Goal: Find contact information: Find contact information

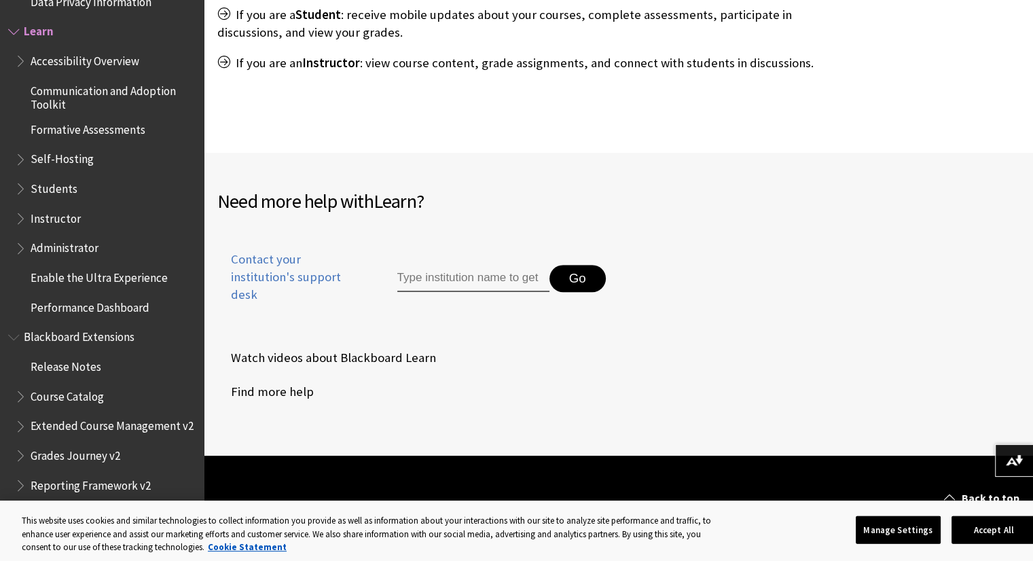
scroll to position [679, 0]
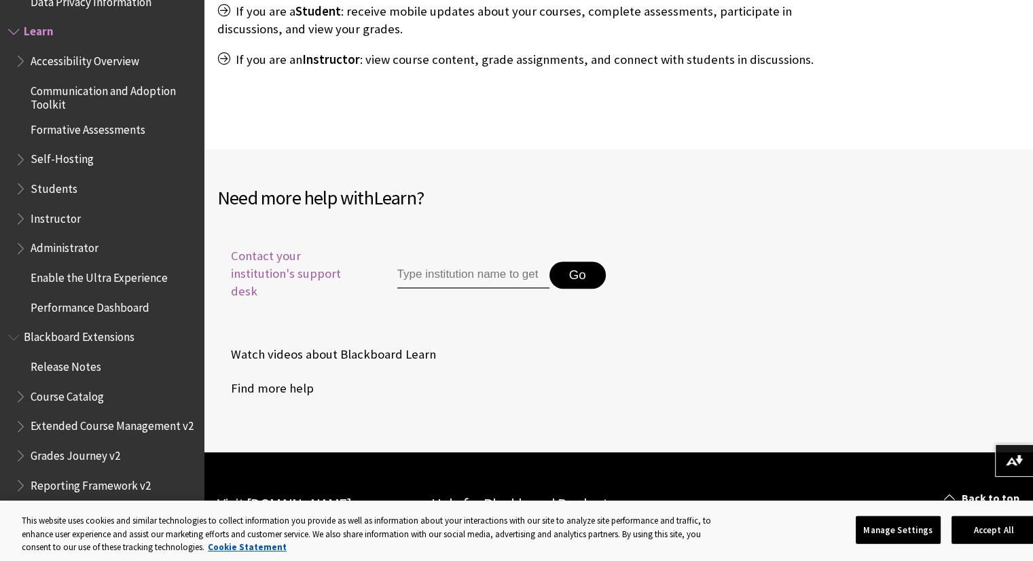
click at [288, 263] on span "Contact your institution's support desk" at bounding box center [291, 274] width 149 height 54
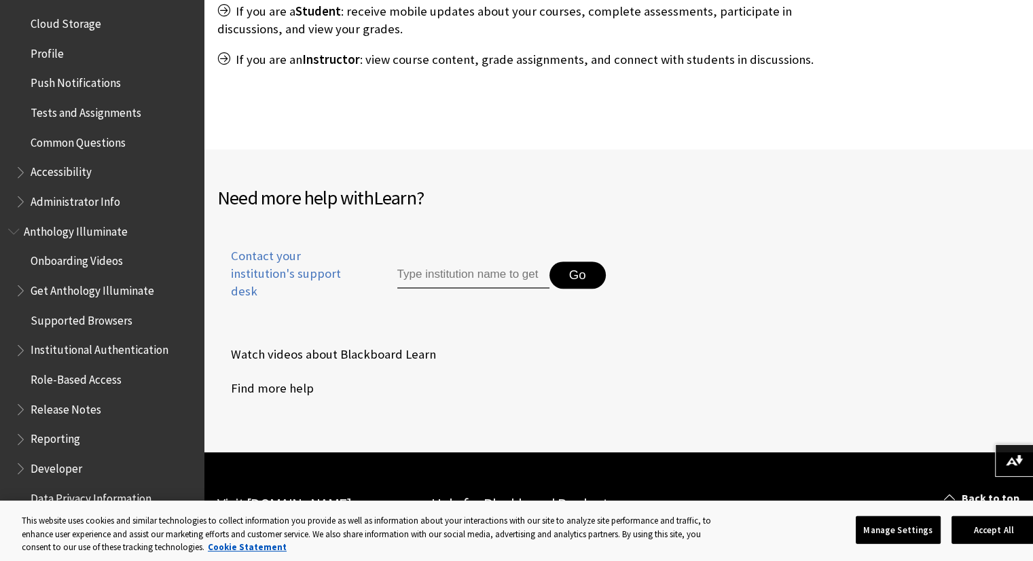
scroll to position [540, 0]
